Goal: Book appointment/travel/reservation

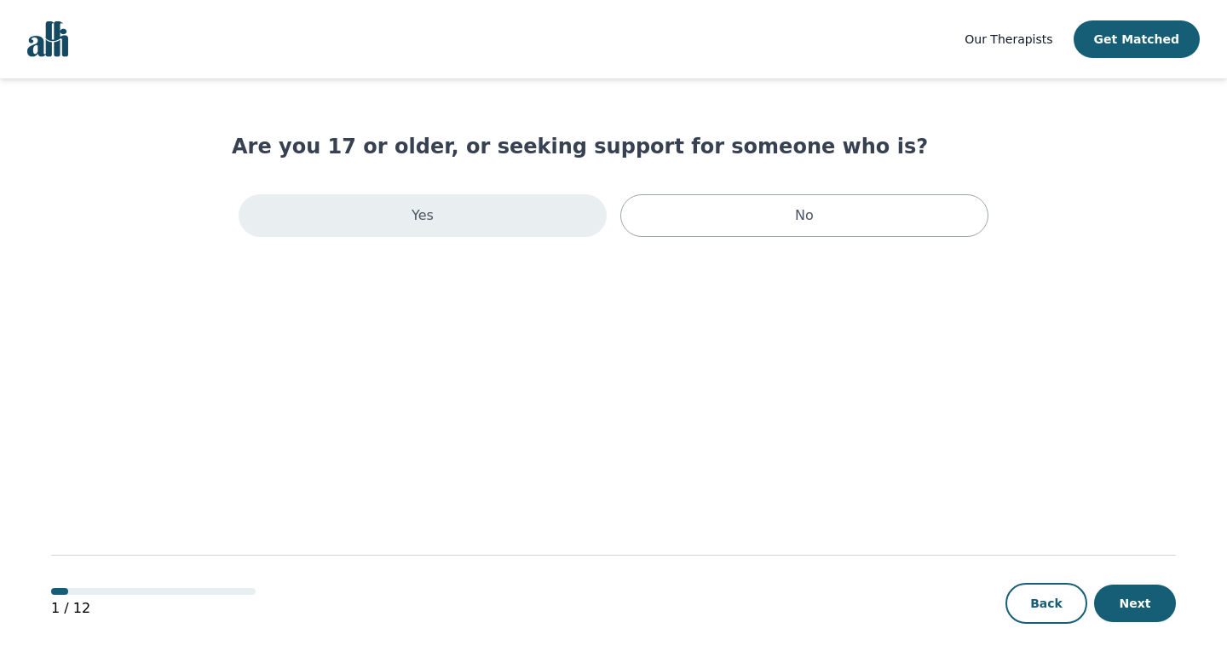
click at [584, 223] on div "Yes" at bounding box center [423, 215] width 368 height 43
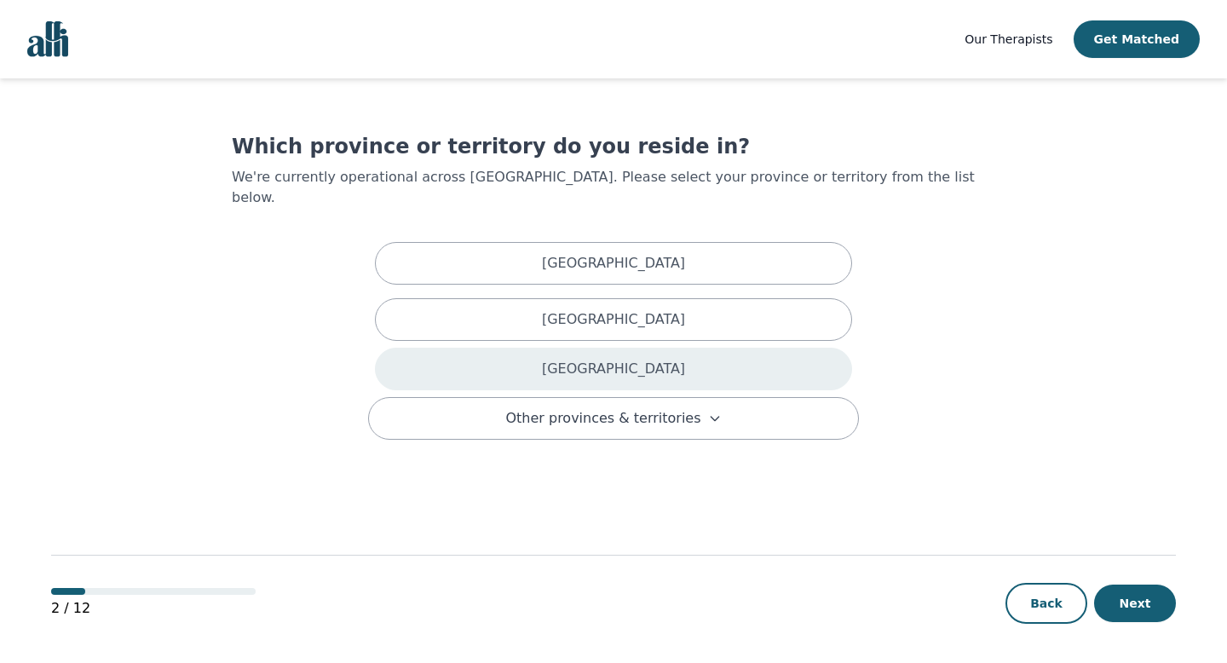
click at [643, 353] on div "[GEOGRAPHIC_DATA]" at bounding box center [613, 369] width 477 height 43
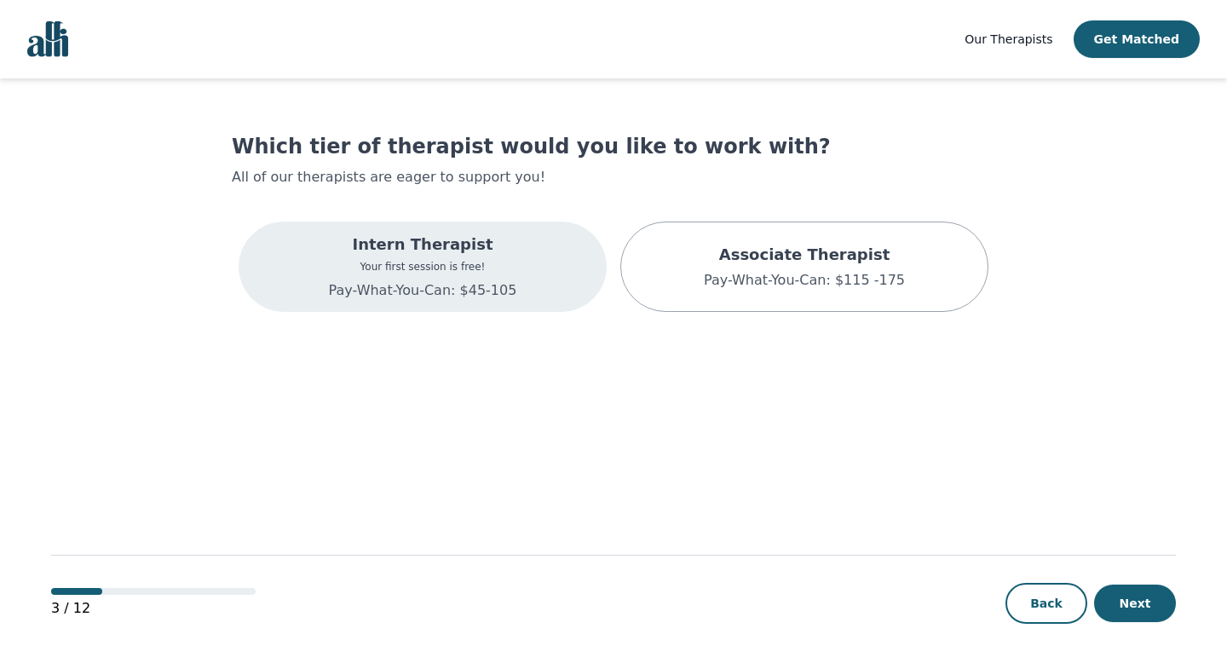
click at [574, 254] on div "Intern Therapist Your first session is free! Pay-What-You-Can: $45-105" at bounding box center [423, 267] width 368 height 90
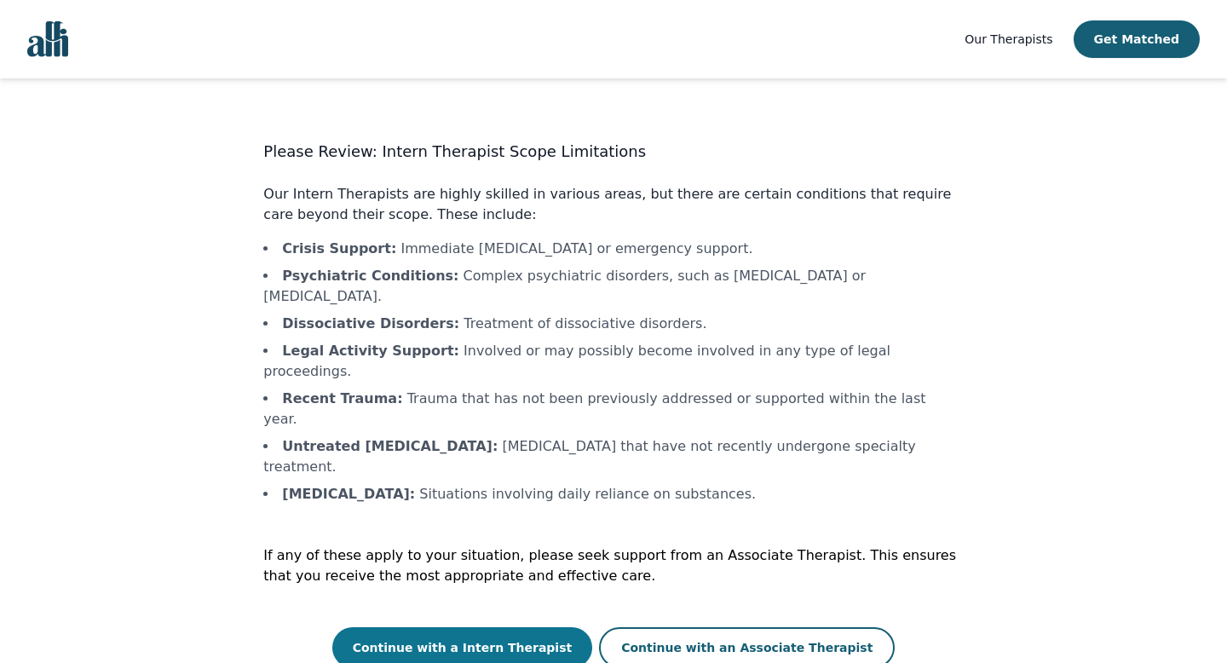
click at [565, 627] on button "Continue with a Intern Therapist" at bounding box center [462, 647] width 261 height 41
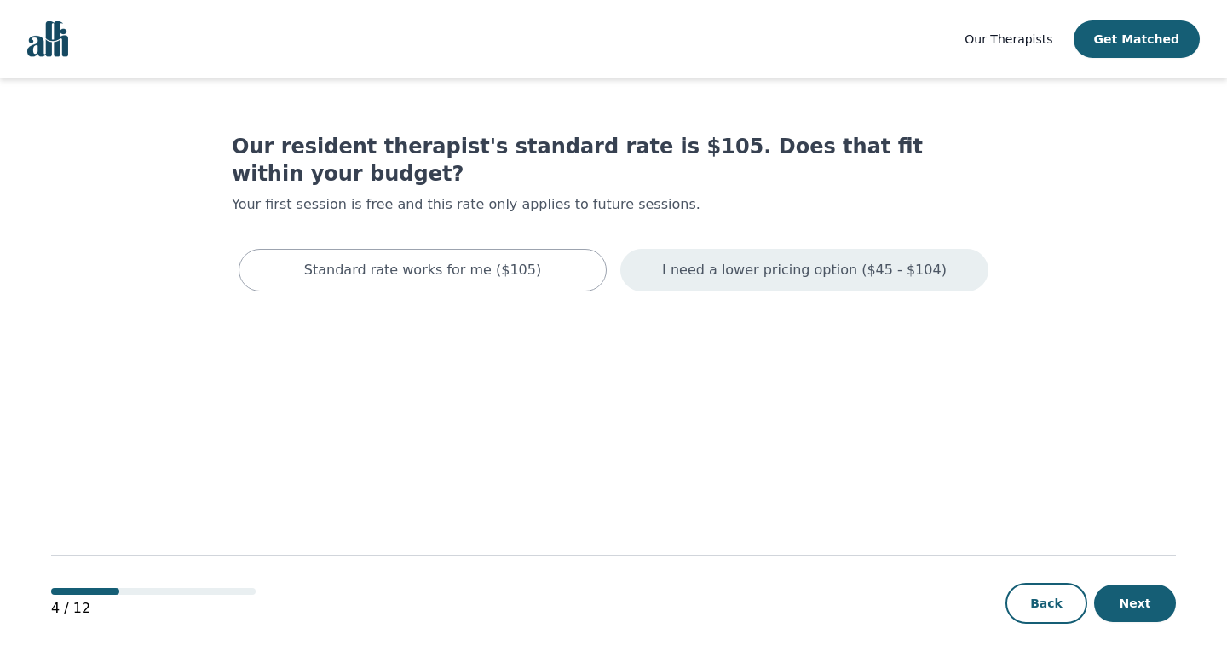
click at [678, 260] on div "I need a lower pricing option ($45 - $104)" at bounding box center [804, 270] width 368 height 43
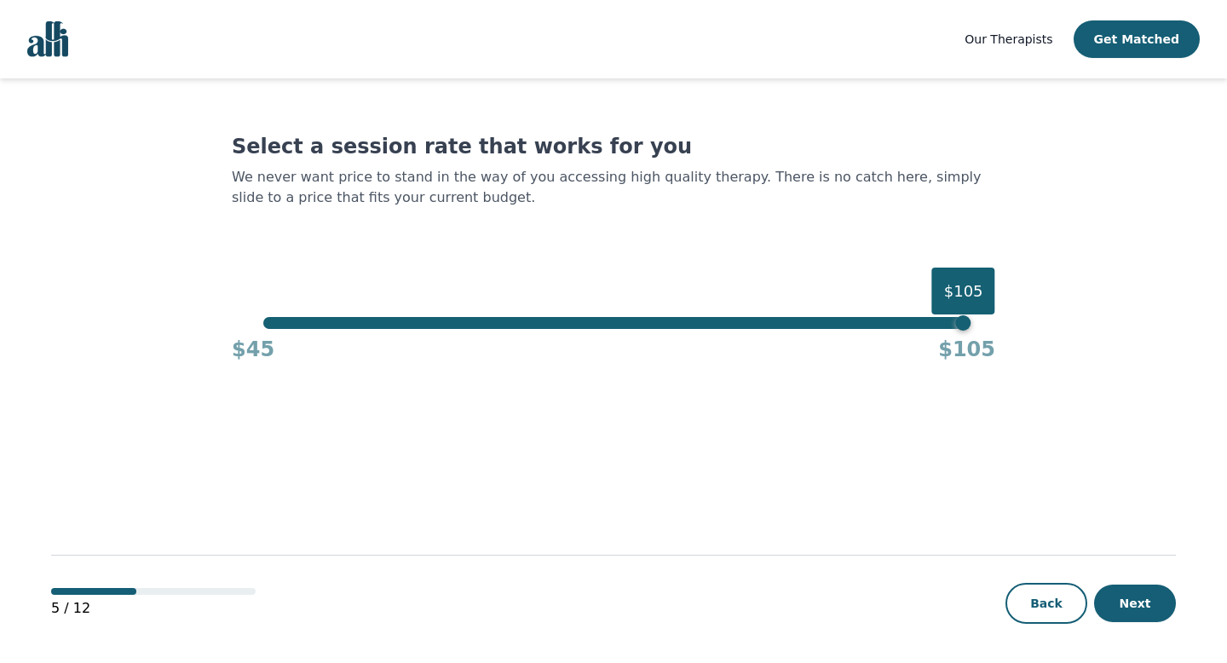
drag, startPoint x: 971, startPoint y: 320, endPoint x: 211, endPoint y: 321, distance: 759.4
click at [211, 321] on main "Select a session rate that works for you We never want price to stand in the wa…" at bounding box center [613, 371] width 1125 height 586
click at [968, 321] on div "$105" at bounding box center [963, 322] width 15 height 15
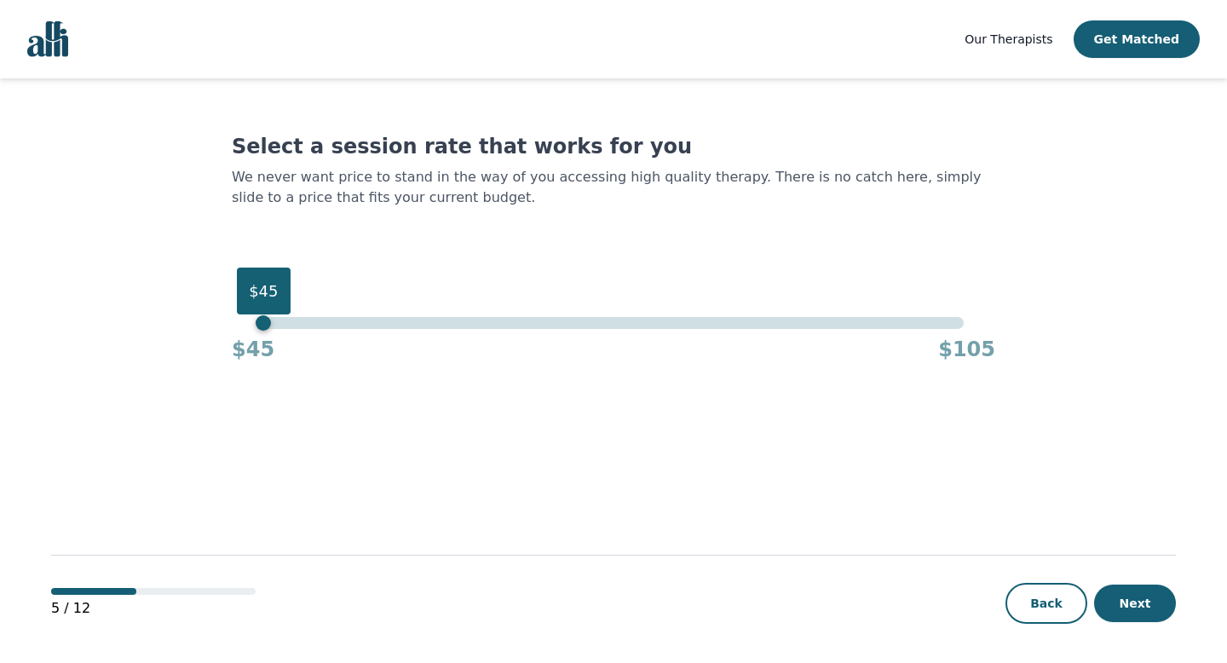
drag, startPoint x: 961, startPoint y: 325, endPoint x: 164, endPoint y: 291, distance: 797.6
click at [164, 291] on main "Select a session rate that works for you We never want price to stand in the wa…" at bounding box center [613, 371] width 1125 height 586
click at [1099, 625] on div "5 / 12 Back Next" at bounding box center [613, 576] width 1125 height 178
click at [1110, 615] on button "Next" at bounding box center [1135, 604] width 82 height 38
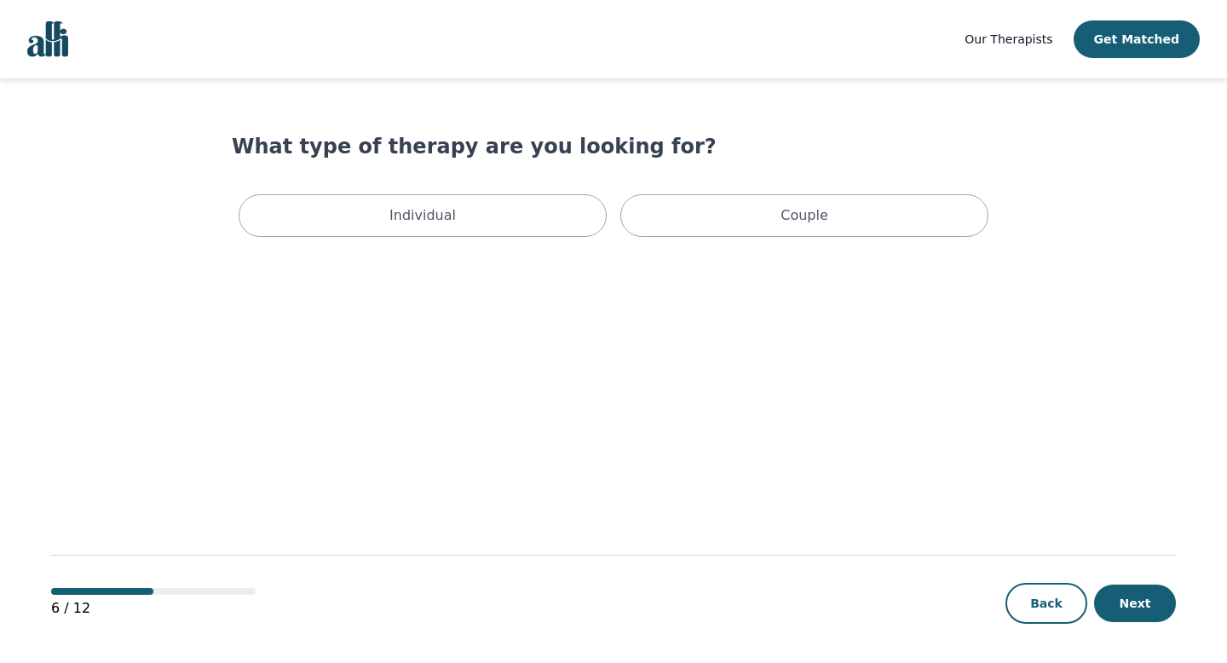
click at [520, 244] on main "What type of therapy are you looking for? Individual Couple 6 / 12 Back Next" at bounding box center [613, 371] width 1125 height 586
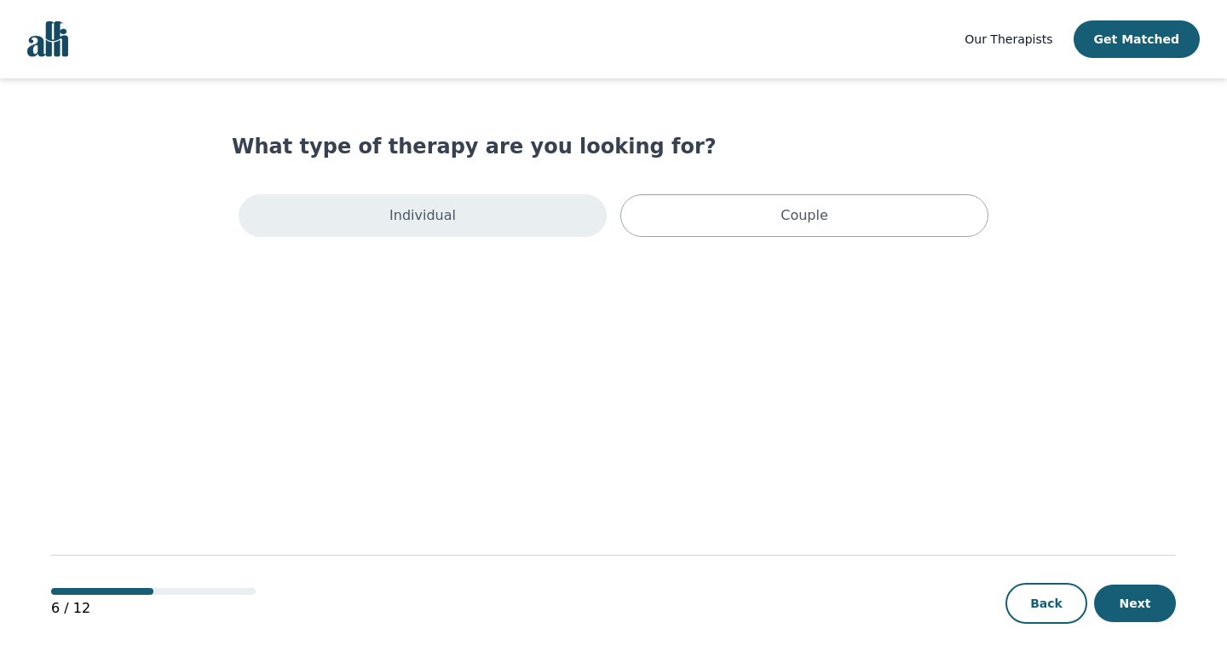
click at [522, 228] on div "Individual" at bounding box center [423, 215] width 368 height 43
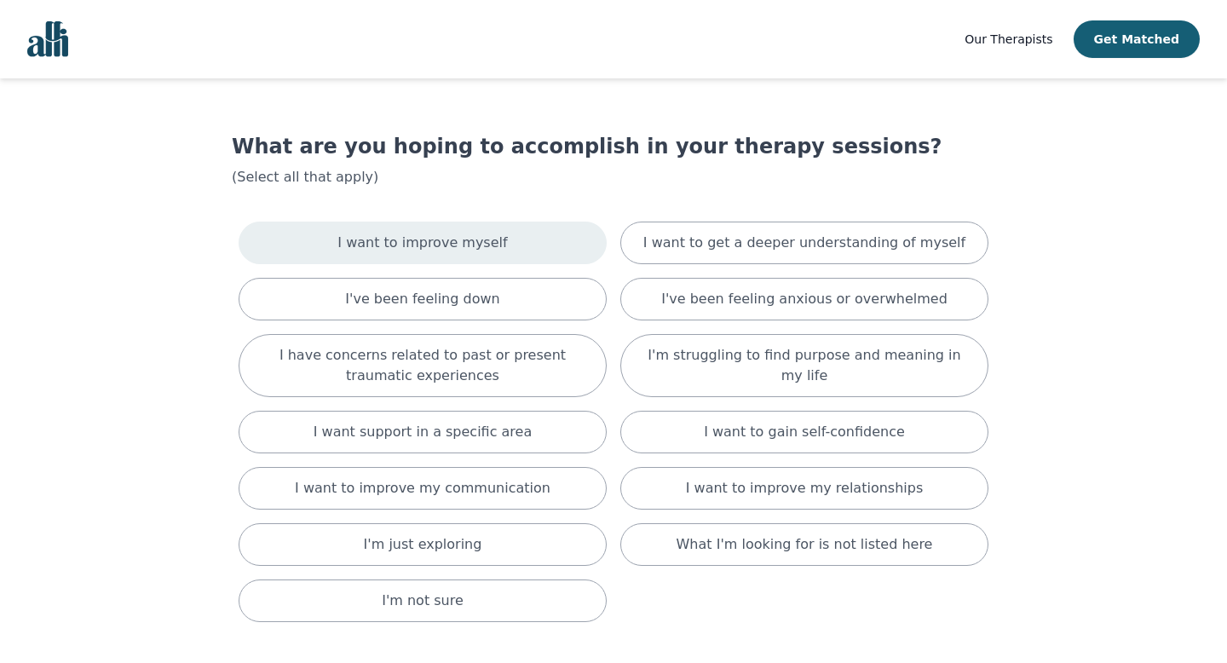
click at [540, 260] on div "I want to improve myself" at bounding box center [423, 243] width 368 height 43
